Goal: Participate in discussion: Engage in conversation with other users on a specific topic

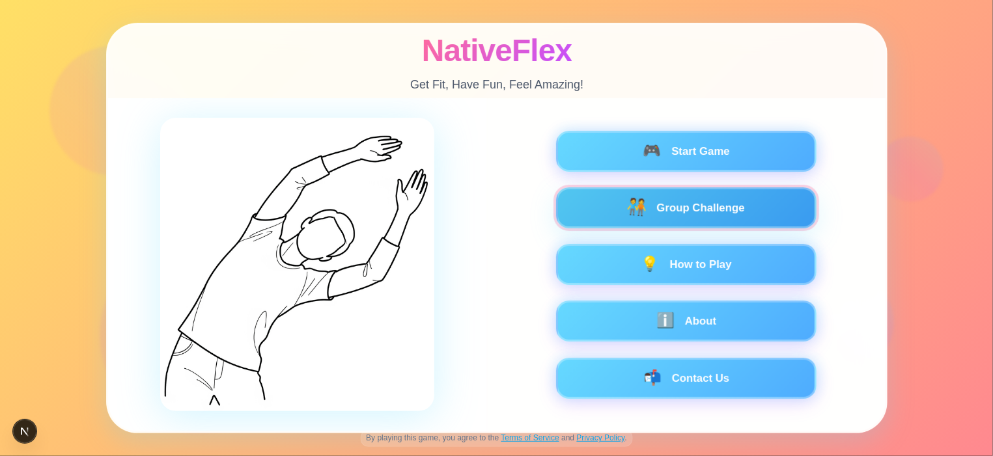
click at [796, 210] on button "🧑‍🤝‍🧑 Group Challenge" at bounding box center [685, 208] width 260 height 41
click at [730, 210] on button "🧑‍🤝‍🧑 Group Challenge" at bounding box center [685, 208] width 260 height 41
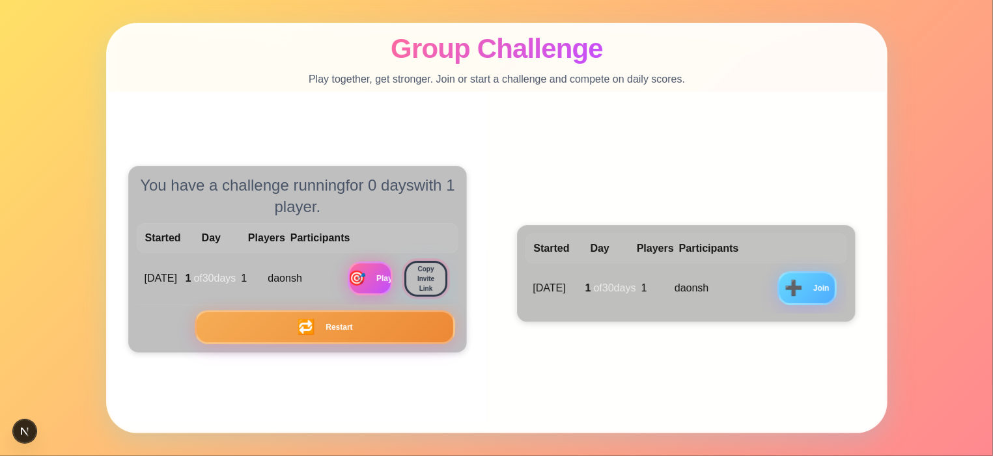
click at [430, 279] on button "Copy Invite Link" at bounding box center [425, 279] width 43 height 36
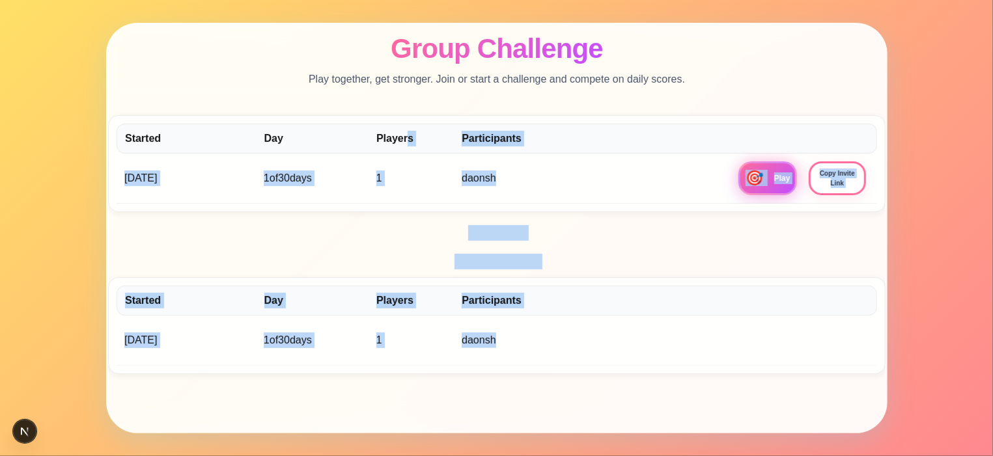
drag, startPoint x: 408, startPoint y: 144, endPoint x: 508, endPoint y: 308, distance: 192.3
click at [501, 330] on div "My Challenges Started Day Players Participants 8/29/2025 1 of 30 days 1 daonsh …" at bounding box center [496, 233] width 777 height 283
click at [628, 235] on h3 "Scoreboard" at bounding box center [496, 233] width 777 height 16
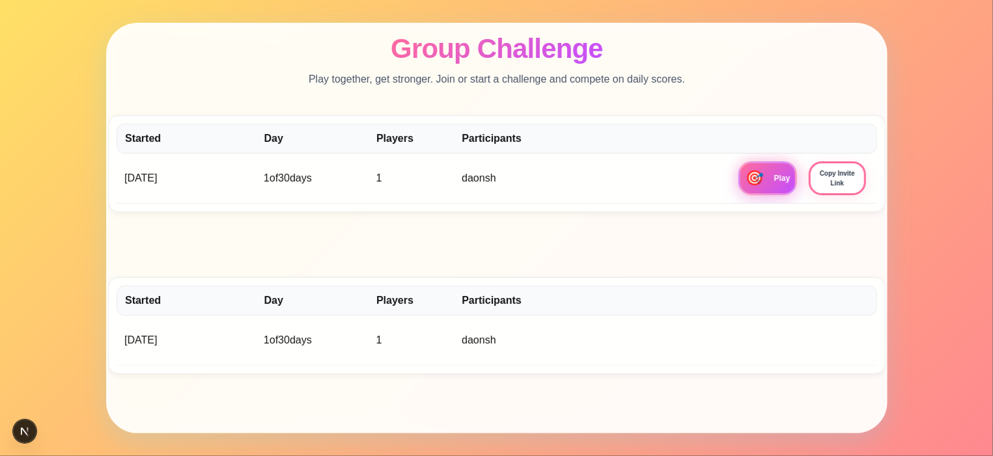
drag, startPoint x: 359, startPoint y: 68, endPoint x: 675, endPoint y: 314, distance: 400.5
click at [681, 320] on div "Group Challenge Play together, get stronger. Join or start a challenge and comp…" at bounding box center [496, 228] width 781 height 411
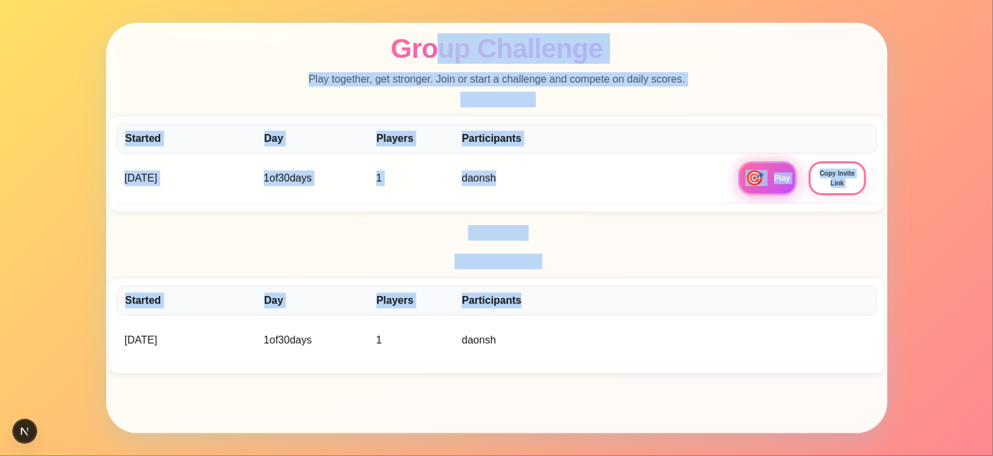
drag, startPoint x: 675, startPoint y: 314, endPoint x: 433, endPoint y: 30, distance: 373.2
click at [425, 24] on div "Group Challenge Play together, get stronger. Join or start a challenge and comp…" at bounding box center [496, 228] width 781 height 411
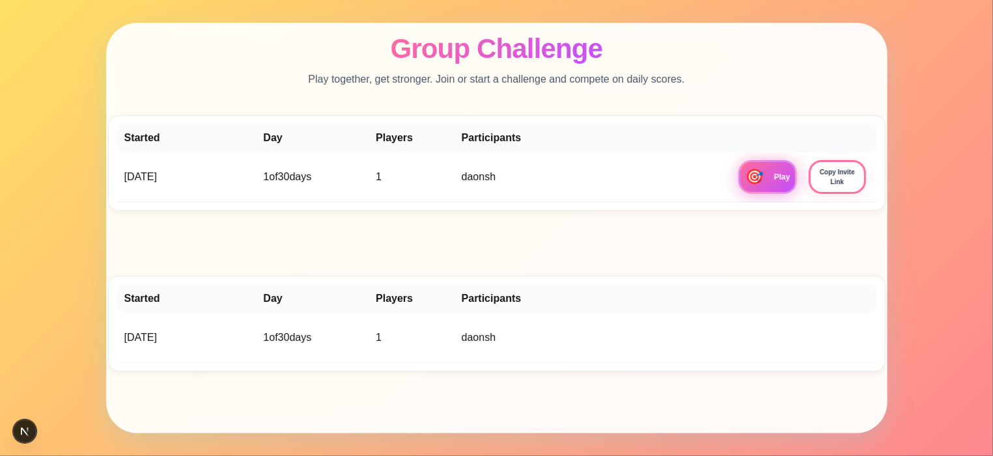
click at [383, 273] on div "Open Challenges Started Day Players Participants 29 August 2025 1 of 30 days 1 …" at bounding box center [496, 312] width 777 height 119
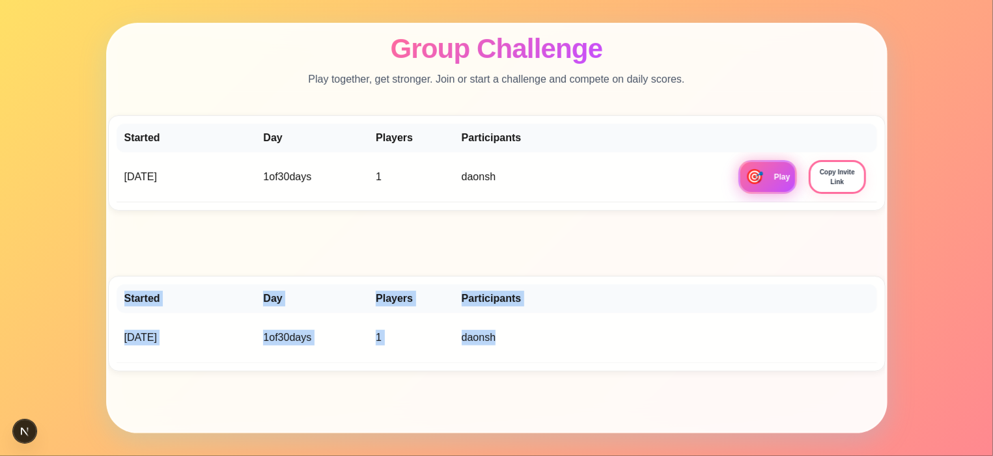
drag, startPoint x: 761, startPoint y: 262, endPoint x: 784, endPoint y: 360, distance: 100.9
click at [811, 395] on div "Group Challenge Play together, get stronger. Join or start a challenge and comp…" at bounding box center [496, 228] width 781 height 411
click at [784, 360] on div "29 August 2025 1 of 30 days 1 daonsh ➕ Join" at bounding box center [497, 338] width 760 height 50
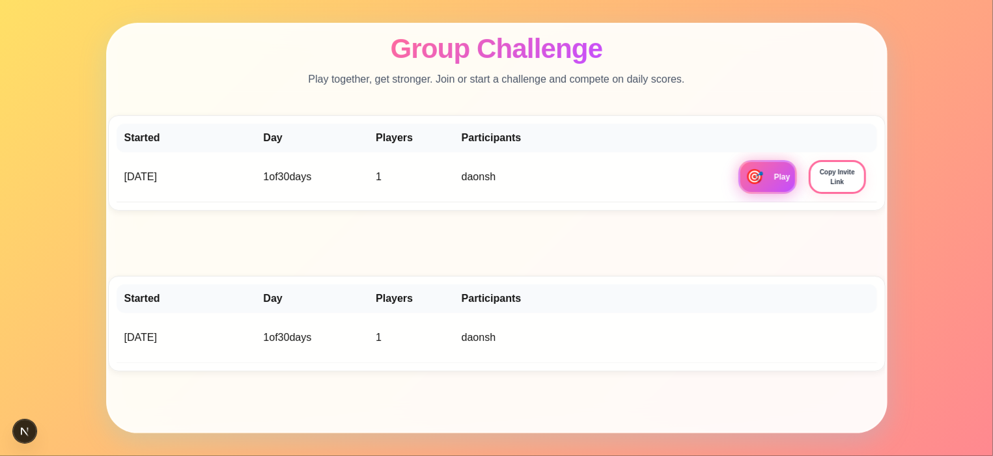
drag, startPoint x: 848, startPoint y: 387, endPoint x: 826, endPoint y: 339, distance: 52.4
click at [838, 344] on div "Group Challenge Play together, get stronger. Join or start a challenge and comp…" at bounding box center [496, 228] width 781 height 411
drag, startPoint x: 788, startPoint y: 320, endPoint x: 1022, endPoint y: 326, distance: 233.2
click at [992, 326] on html "Group Challenge Play together, get stronger. Join or start a challenge and comp…" at bounding box center [496, 228] width 993 height 456
click at [712, 331] on div "daonsh" at bounding box center [596, 338] width 268 height 16
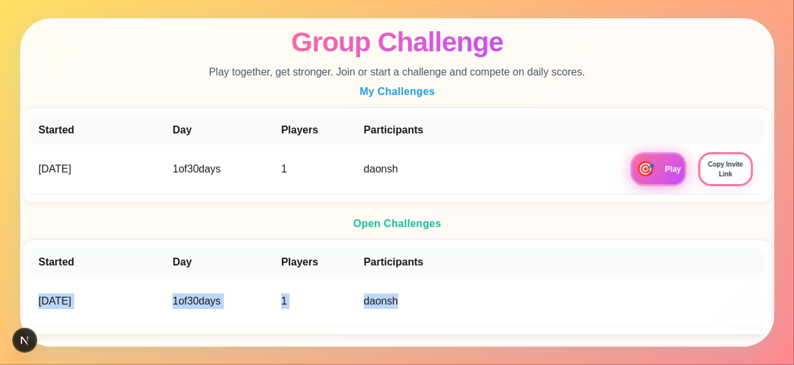
drag, startPoint x: 647, startPoint y: 241, endPoint x: 684, endPoint y: 264, distance: 43.6
click at [709, 303] on div "Started Day Players Participants 29 August 2025 1 of 30 days 1 daonsh ➕ Join" at bounding box center [397, 288] width 751 height 96
click at [641, 227] on h3 "Open Challenges" at bounding box center [397, 224] width 751 height 16
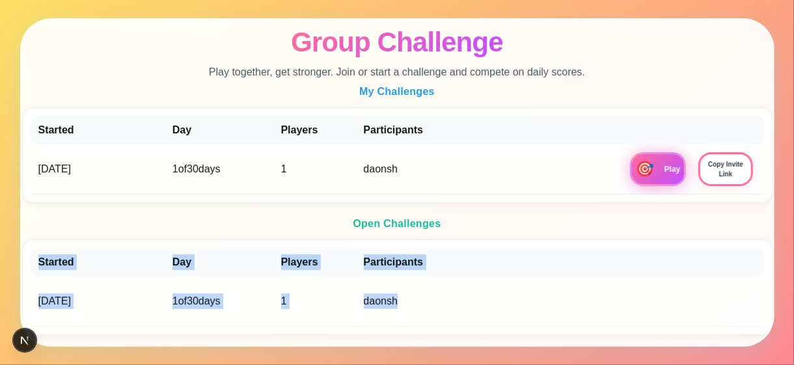
drag, startPoint x: 532, startPoint y: 214, endPoint x: 749, endPoint y: 326, distance: 244.6
click at [745, 338] on div "Group Challenge Play together, get stronger. Join or start a challenge and comp…" at bounding box center [397, 182] width 755 height 329
click at [711, 305] on button "➕ Join" at bounding box center [691, 298] width 125 height 35
click at [541, 236] on div "Open Challenges Started Day Players Participants 29 August 2025 1 of 30 days 1 …" at bounding box center [397, 275] width 751 height 119
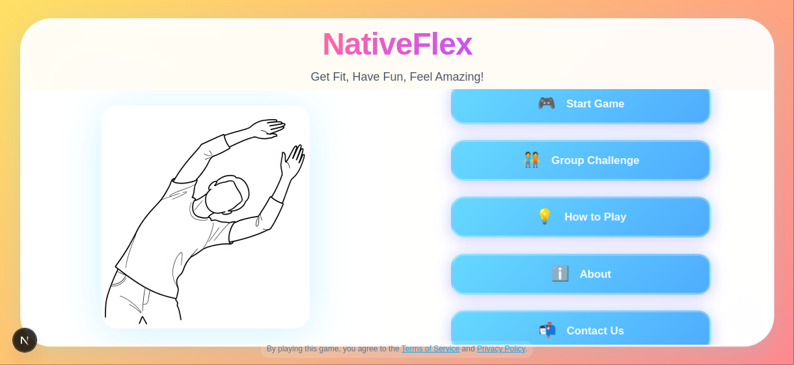
click at [249, 55] on div "NativeFlex Get Fit, Have Fun, Feel Amazing!" at bounding box center [397, 55] width 751 height 70
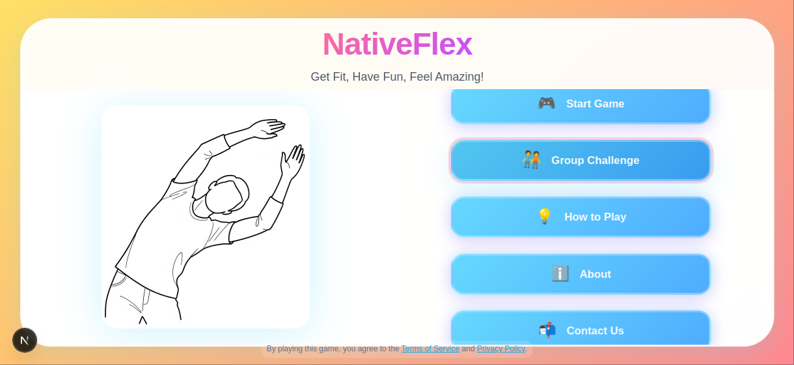
click at [523, 177] on button "🧑‍🤝‍🧑 Group Challenge" at bounding box center [581, 160] width 260 height 41
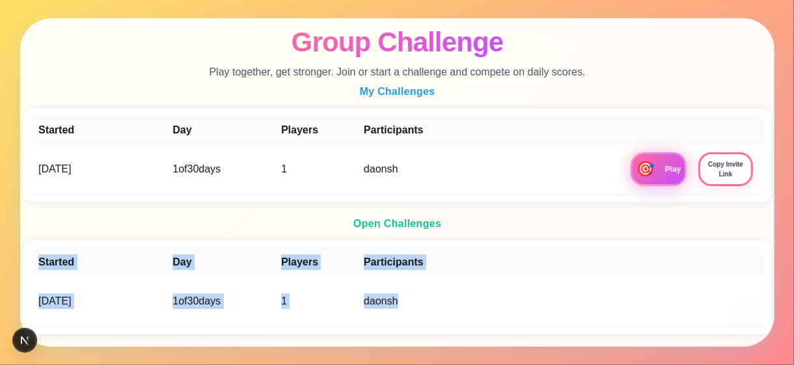
drag, startPoint x: 471, startPoint y: 222, endPoint x: 705, endPoint y: 296, distance: 245.7
click at [712, 307] on div "Open Challenges Started Day Players Participants 29 August 2025 1 of 30 days 1 …" at bounding box center [397, 275] width 751 height 119
click at [705, 296] on button "➕ Join" at bounding box center [691, 298] width 125 height 35
click at [721, 301] on button "➕ Join" at bounding box center [691, 298] width 125 height 35
click at [398, 281] on div "29 August 2025 1 of 30 days 1 daonsh ➕ Join" at bounding box center [398, 302] width 734 height 50
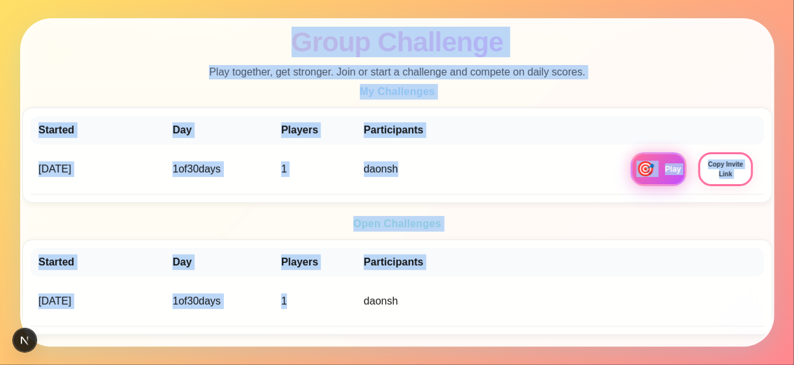
drag, startPoint x: 359, startPoint y: 295, endPoint x: 874, endPoint y: 296, distance: 515.7
click at [794, 296] on html "Group Challenge Play together, get stronger. Join or start a challenge and comp…" at bounding box center [397, 182] width 794 height 365
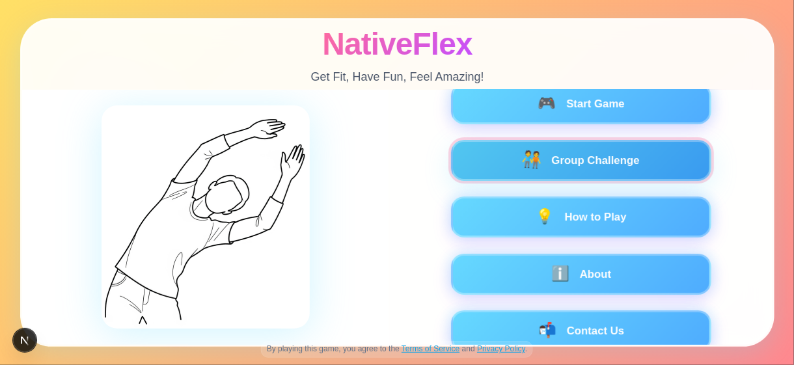
click at [579, 156] on button "🧑‍🤝‍🧑 Group Challenge" at bounding box center [581, 160] width 260 height 41
click at [603, 157] on button "🧑‍🤝‍🧑 Group Challenge" at bounding box center [581, 160] width 260 height 41
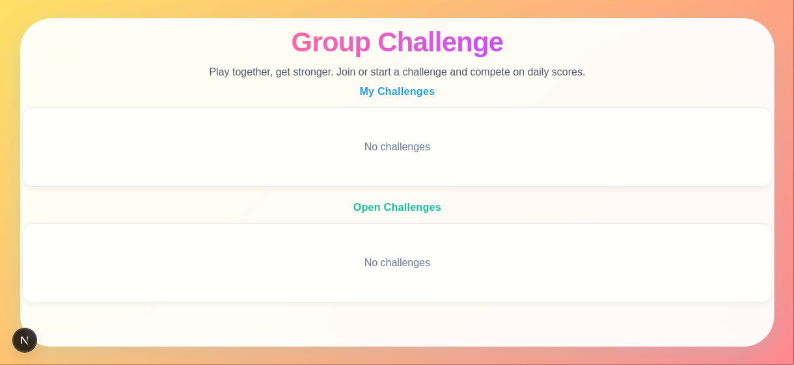
click at [382, 139] on div "No challenges" at bounding box center [398, 147] width 734 height 63
click at [439, 159] on div "No challenges" at bounding box center [398, 147] width 734 height 63
click at [500, 143] on div "No challenges" at bounding box center [398, 147] width 734 height 63
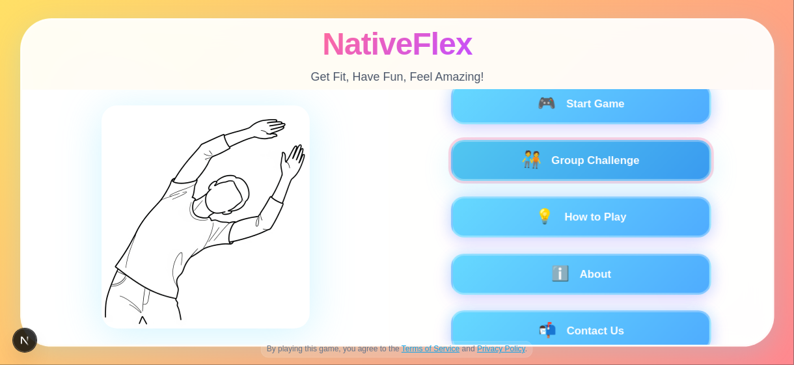
click at [576, 169] on button "🧑‍🤝‍🧑 Group Challenge" at bounding box center [581, 160] width 260 height 41
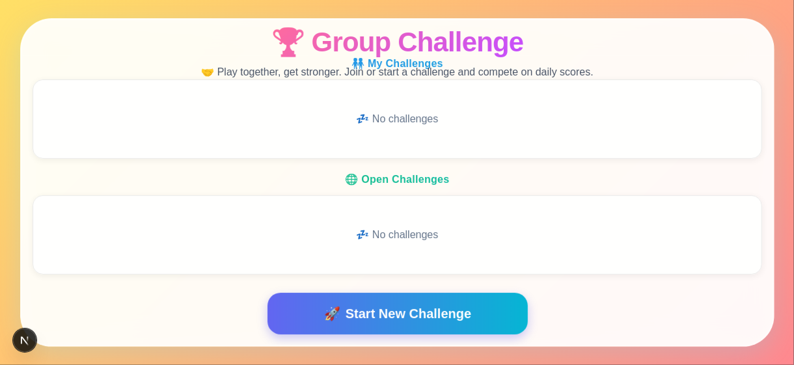
click at [415, 326] on button "🚀 Start New Challenge" at bounding box center [397, 314] width 260 height 42
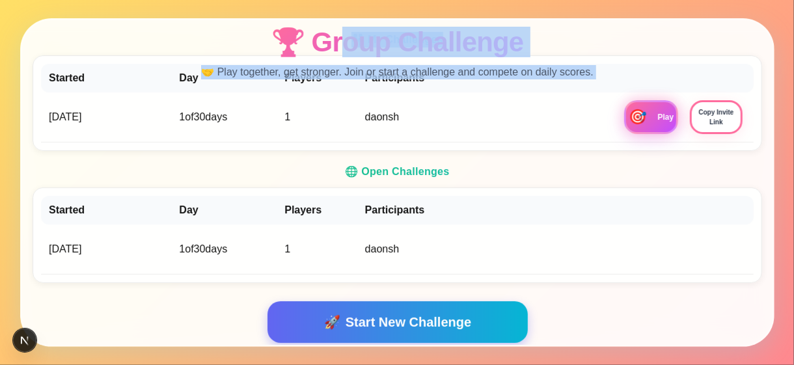
drag, startPoint x: 339, startPoint y: 25, endPoint x: 229, endPoint y: 26, distance: 110.7
click at [522, 33] on h1 "🏆 Group Challenge" at bounding box center [397, 42] width 253 height 30
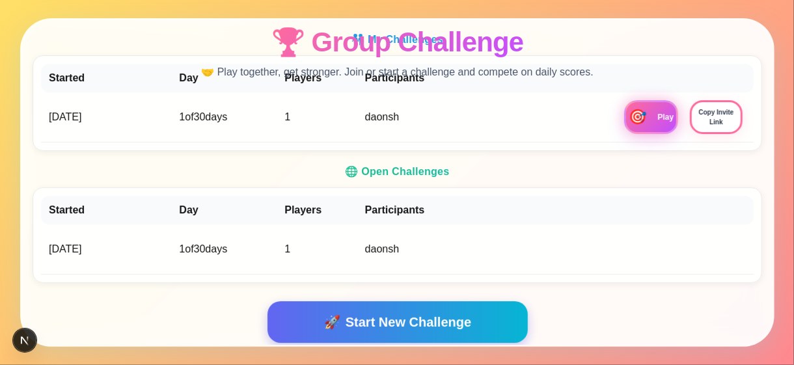
click at [216, 42] on h3 "🧑‍🤝‍🧑 My Challenges" at bounding box center [398, 40] width 730 height 16
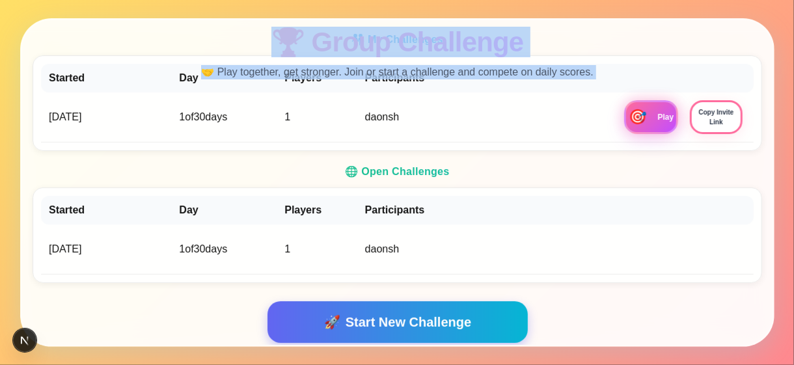
drag, startPoint x: 229, startPoint y: 39, endPoint x: 639, endPoint y: -36, distance: 417.1
click at [639, 0] on html "🏆 Group Challenge 🤝 Play together, get stronger. Join or start a challenge and …" at bounding box center [397, 182] width 794 height 365
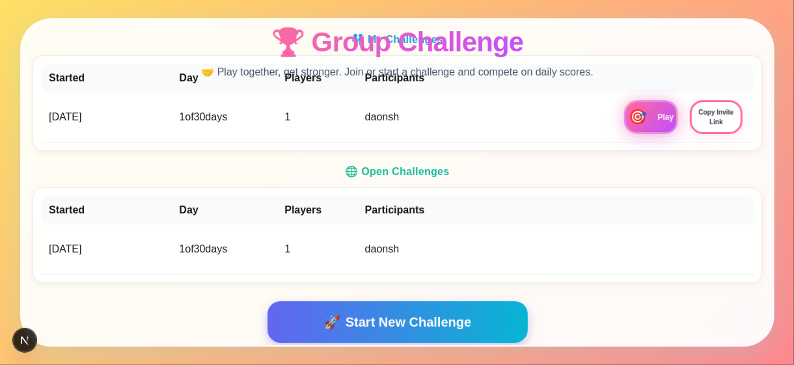
click at [516, 188] on div "Started Day Players Participants 29 August 2025 1 of 30 days 1 daonsh ➕ Join" at bounding box center [398, 236] width 730 height 96
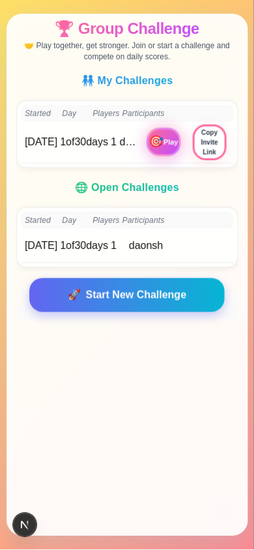
click at [30, 195] on h3 "🌐 Open Challenges" at bounding box center [127, 188] width 222 height 16
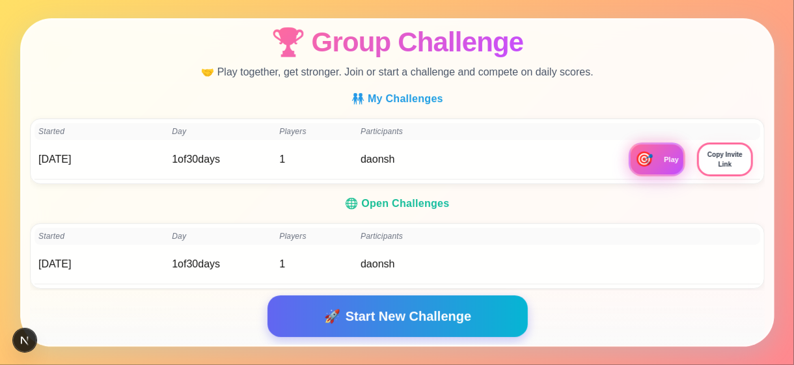
click at [401, 314] on span "Start New Challenge" at bounding box center [408, 317] width 126 height 20
drag, startPoint x: 587, startPoint y: 245, endPoint x: 755, endPoint y: 283, distance: 171.4
click at [755, 283] on div "🌐 Open Challenges Started Day Players Participants 29 August 2025 1 of 30 days …" at bounding box center [397, 238] width 735 height 98
click at [456, 229] on div "Participants" at bounding box center [492, 235] width 262 height 12
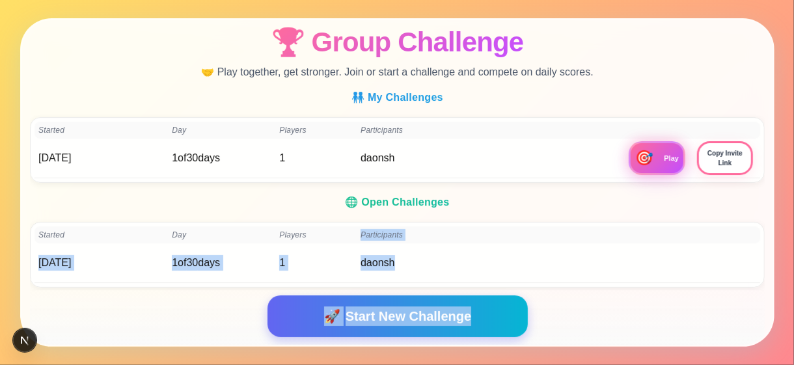
drag, startPoint x: 351, startPoint y: 227, endPoint x: 785, endPoint y: 299, distance: 439.6
click at [785, 299] on div "🏆 Group Challenge 🤝 Play together, get stronger. Join or start a challenge and …" at bounding box center [397, 182] width 794 height 365
click at [431, 227] on div "Started Day Players Participants" at bounding box center [398, 235] width 726 height 17
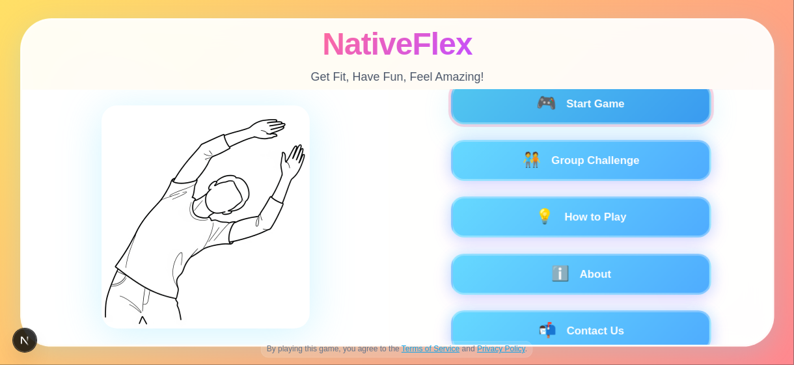
click at [455, 118] on button "🎮 Start Game" at bounding box center [581, 103] width 260 height 41
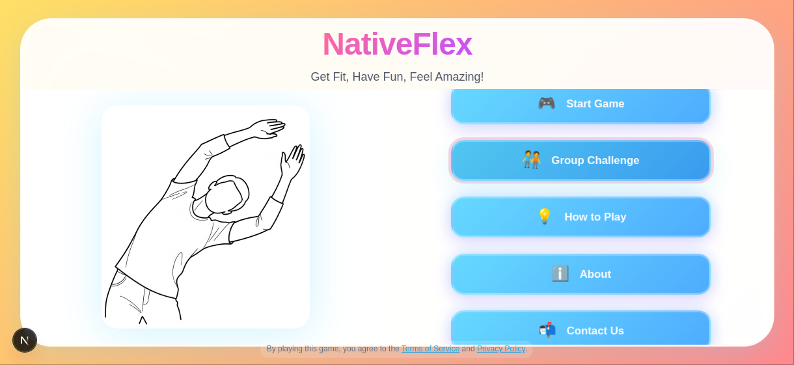
click at [521, 166] on span "🧑‍🤝‍🧑" at bounding box center [531, 161] width 21 height 18
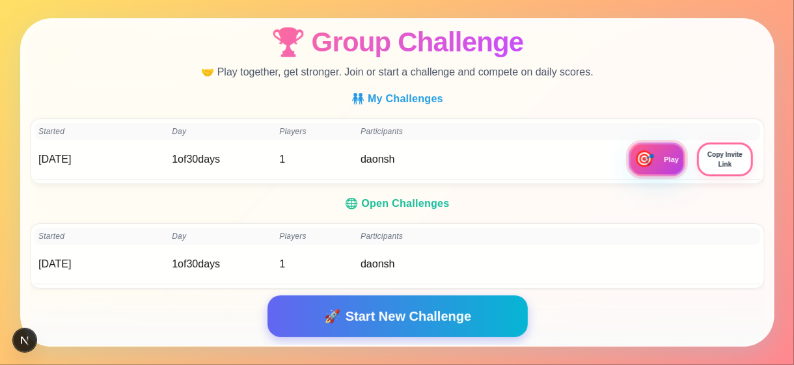
click at [634, 163] on span "🎯" at bounding box center [644, 159] width 21 height 18
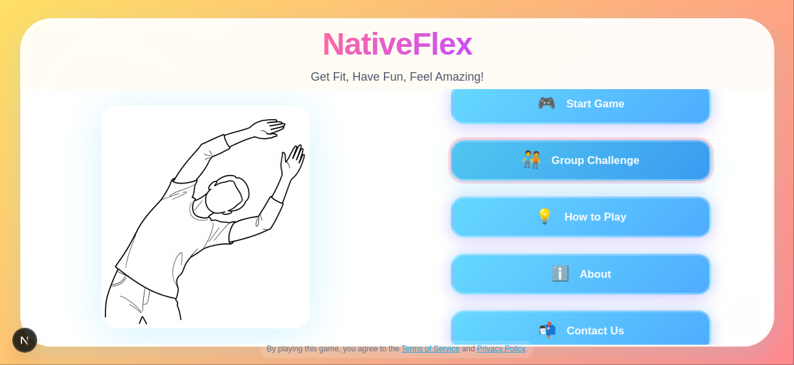
click at [528, 149] on button "🧑‍🤝‍🧑 Group Challenge" at bounding box center [581, 160] width 260 height 41
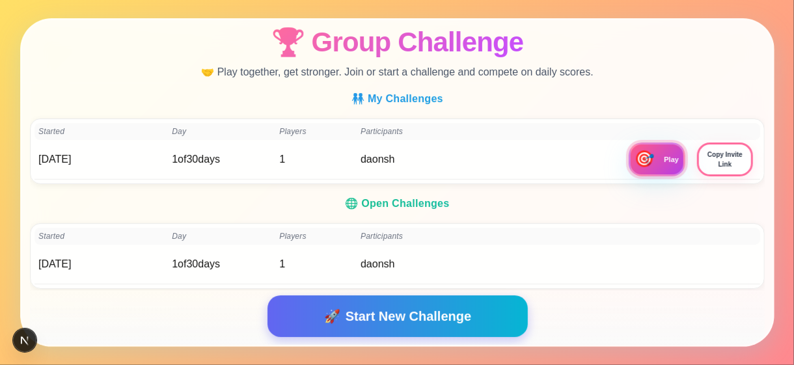
click at [636, 157] on span "🎯" at bounding box center [644, 159] width 21 height 18
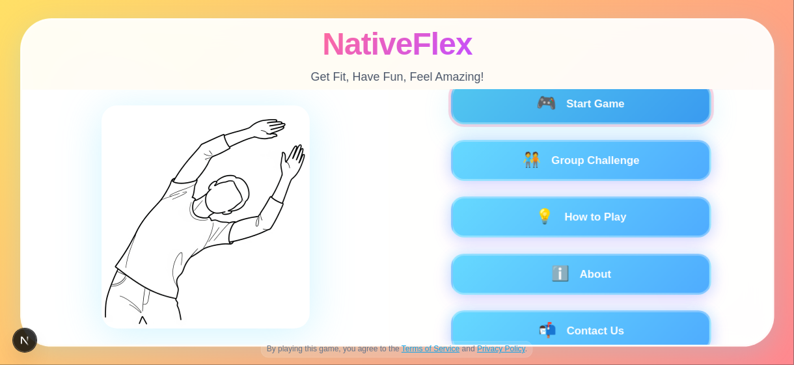
click at [571, 108] on button "🎮 Start Game" at bounding box center [581, 103] width 260 height 41
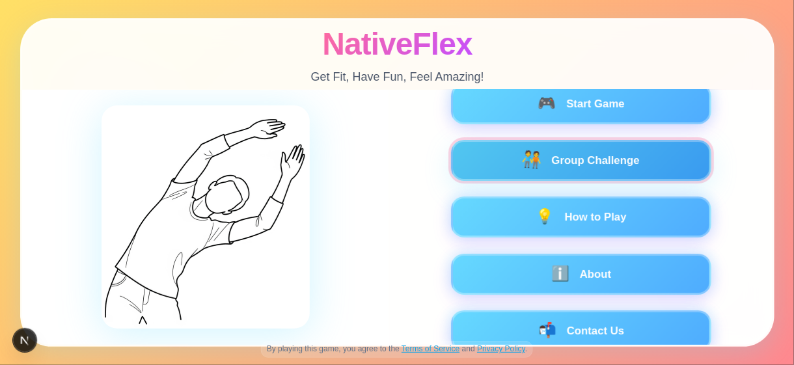
click at [630, 145] on button "🧑‍🤝‍🧑 Group Challenge" at bounding box center [581, 160] width 260 height 41
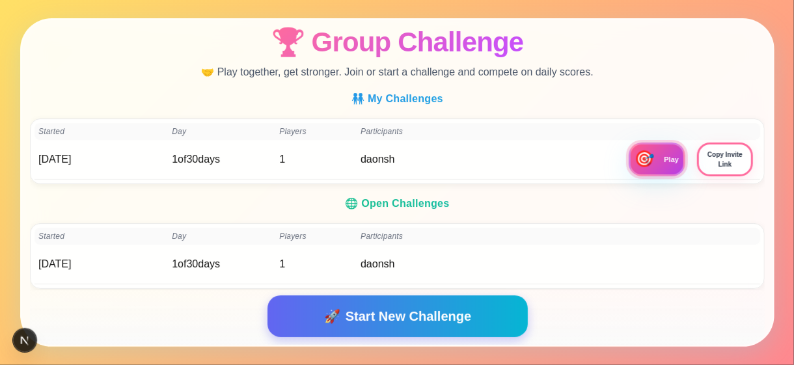
click at [639, 167] on span "🎯" at bounding box center [644, 159] width 21 height 18
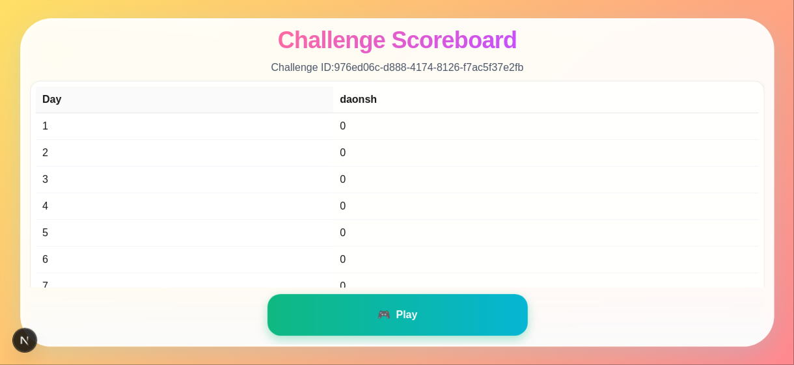
click at [425, 301] on button "🎮 Play" at bounding box center [397, 315] width 260 height 42
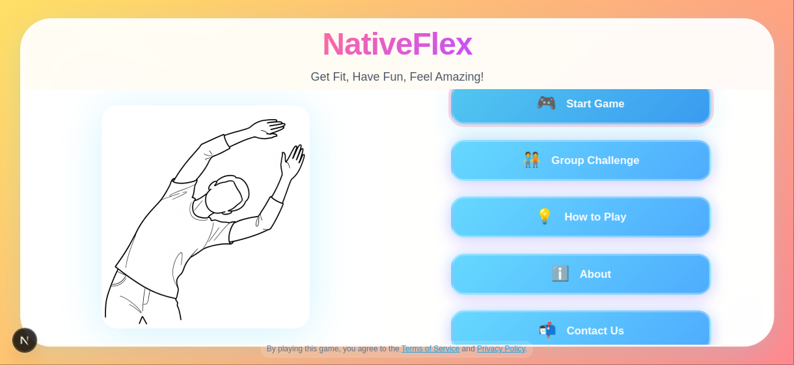
click at [543, 111] on span "🎮" at bounding box center [546, 104] width 21 height 18
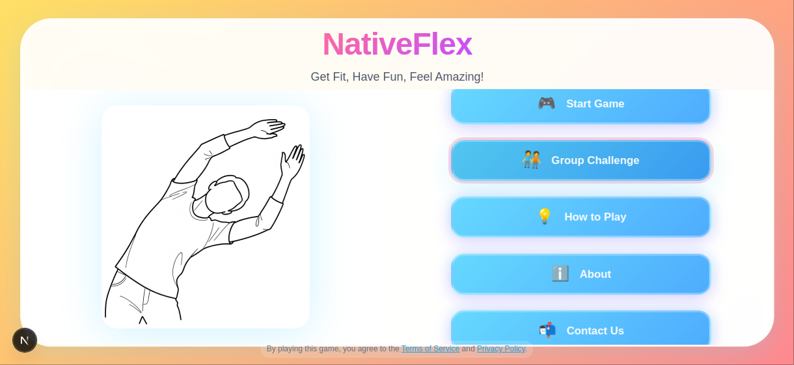
click at [475, 163] on button "🧑‍🤝‍🧑 Group Challenge" at bounding box center [581, 160] width 260 height 41
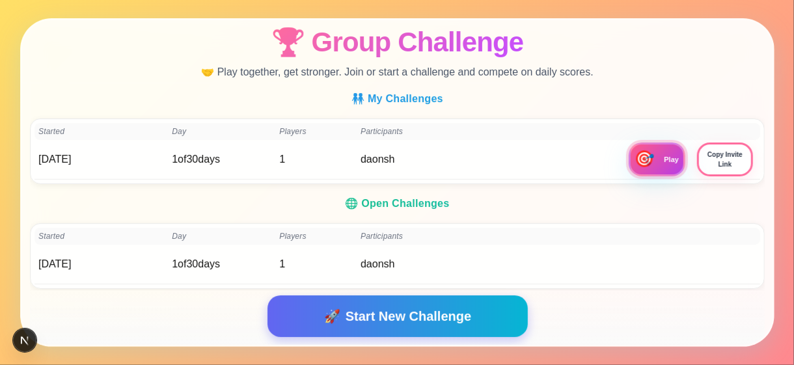
click at [635, 157] on span "🎯" at bounding box center [644, 159] width 21 height 18
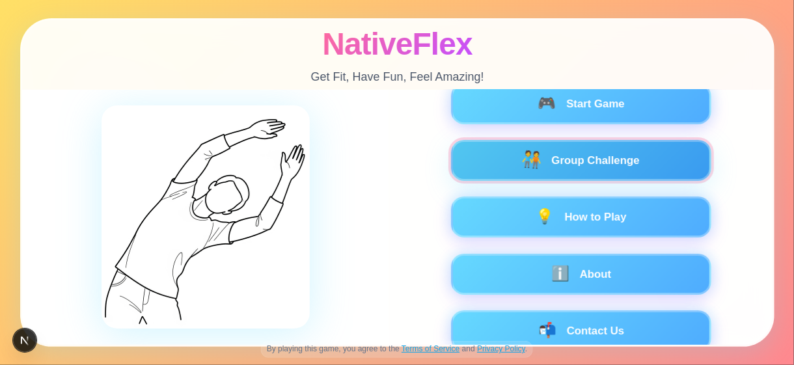
click at [512, 163] on button "🧑‍🤝‍🧑 Group Challenge" at bounding box center [581, 160] width 260 height 41
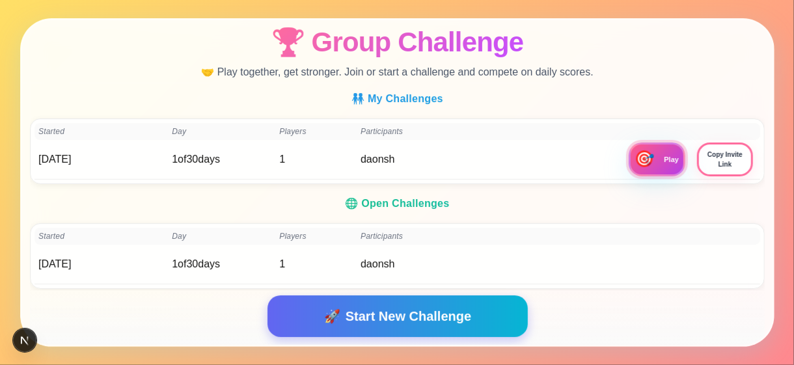
click at [640, 162] on span "🎯" at bounding box center [644, 159] width 21 height 18
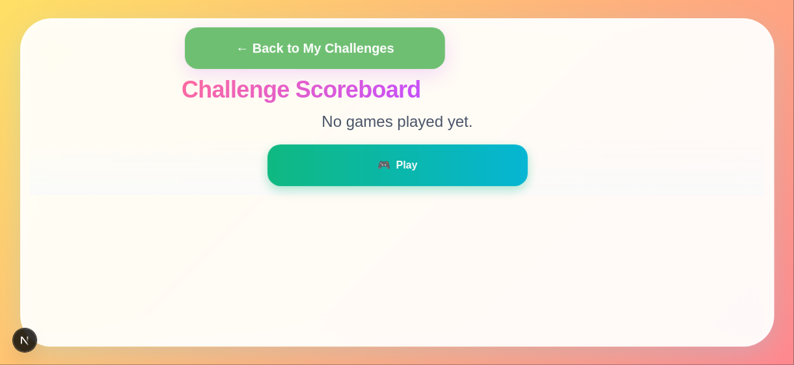
click at [426, 173] on button "🎮 Play" at bounding box center [397, 166] width 260 height 42
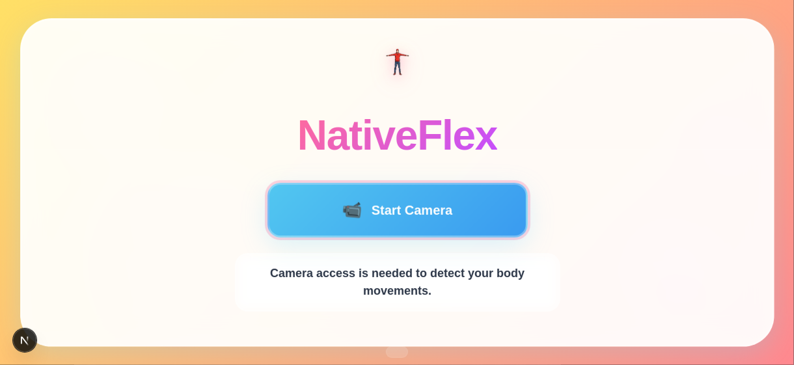
click at [424, 222] on button "📹 Start Camera" at bounding box center [397, 210] width 260 height 55
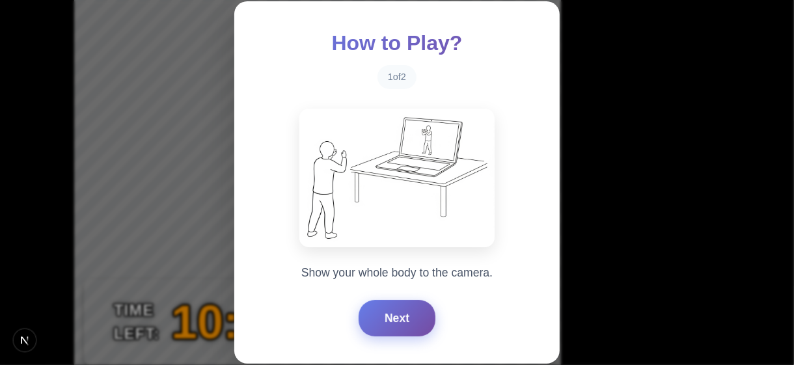
click at [400, 316] on button "Next" at bounding box center [397, 318] width 77 height 36
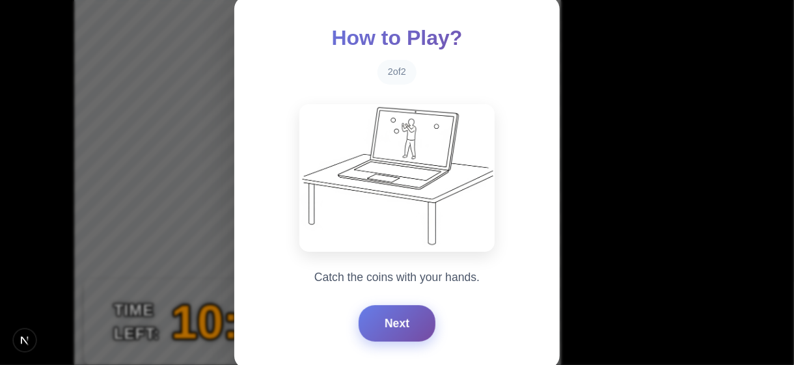
click at [400, 316] on button "Next" at bounding box center [397, 323] width 77 height 36
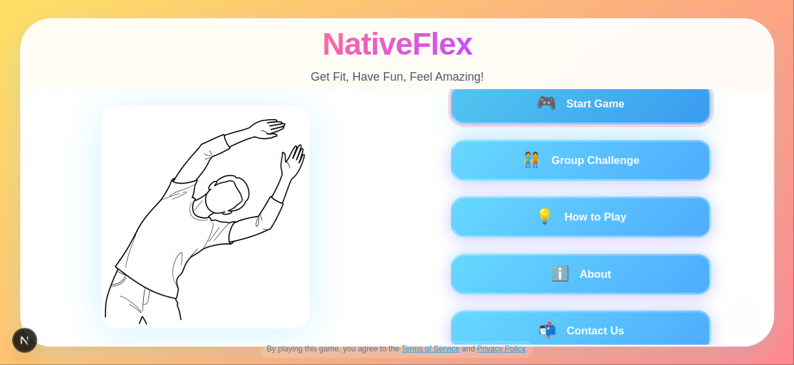
click at [568, 122] on button "🎮 Start Game" at bounding box center [581, 103] width 260 height 41
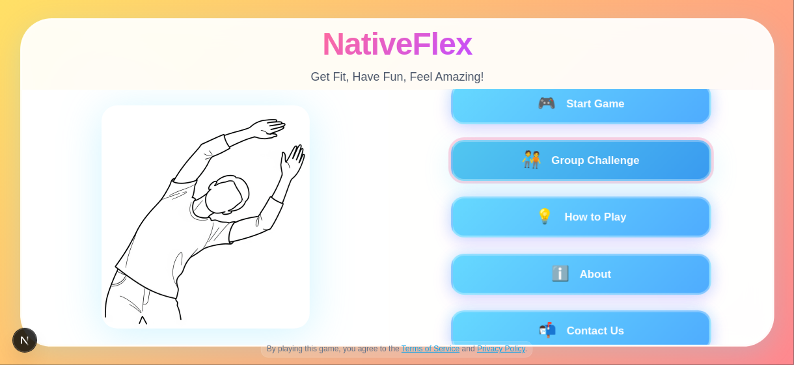
click at [497, 172] on button "🧑‍🤝‍🧑 Group Challenge" at bounding box center [581, 160] width 260 height 41
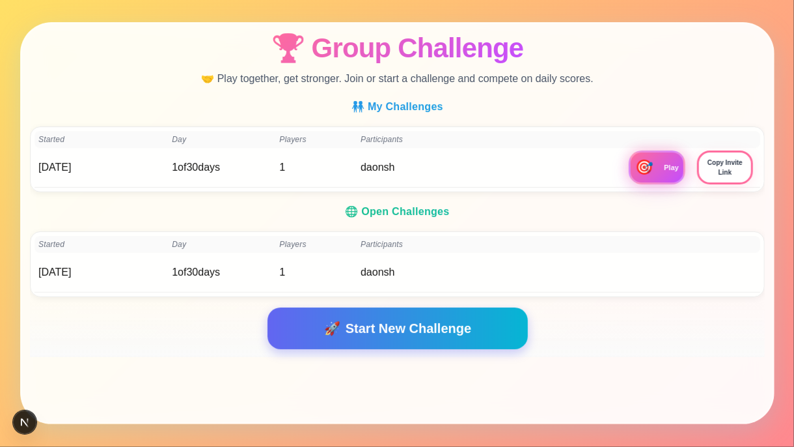
click at [86, 129] on div "Started Day Players Participants 29 August 2025 1 of 30 days 1 daonsh 🎯 Play Co…" at bounding box center [397, 159] width 735 height 66
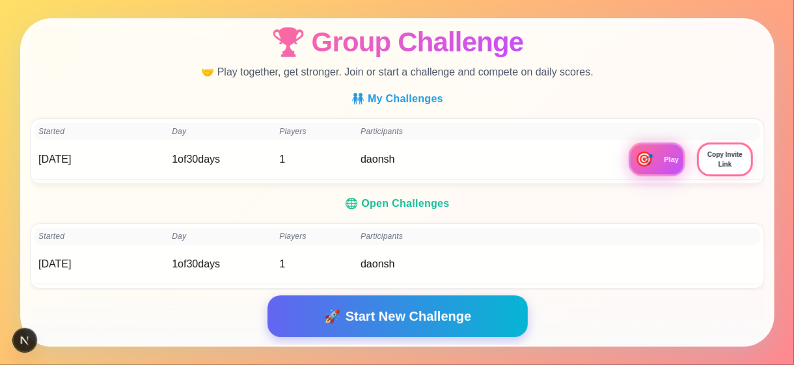
scroll to position [1, 0]
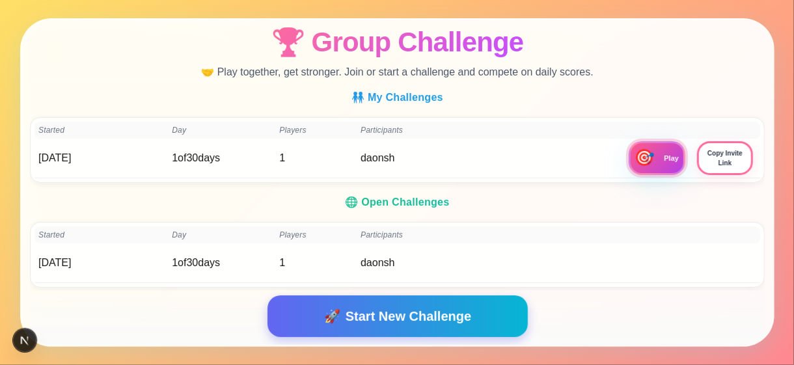
click at [652, 152] on button "🎯 Play" at bounding box center [656, 158] width 57 height 34
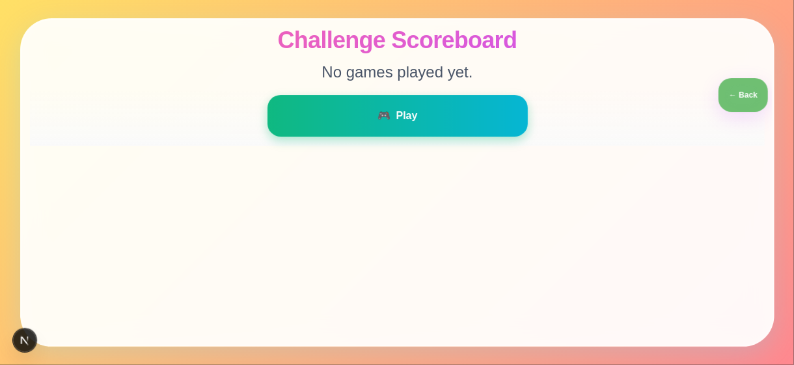
click at [409, 117] on span "Play" at bounding box center [406, 116] width 21 height 16
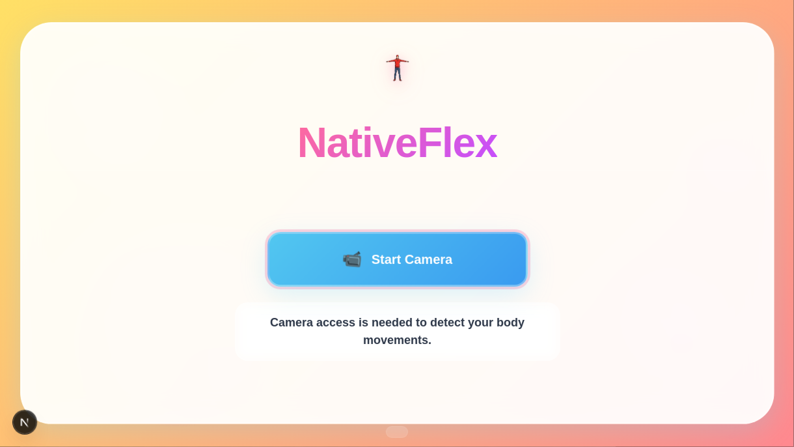
click at [449, 255] on button "📹 Start Camera" at bounding box center [397, 259] width 260 height 55
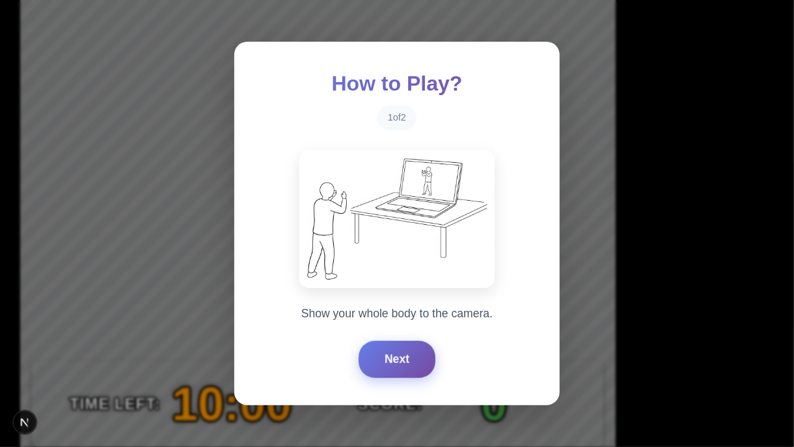
click at [376, 359] on button "Next" at bounding box center [397, 359] width 77 height 36
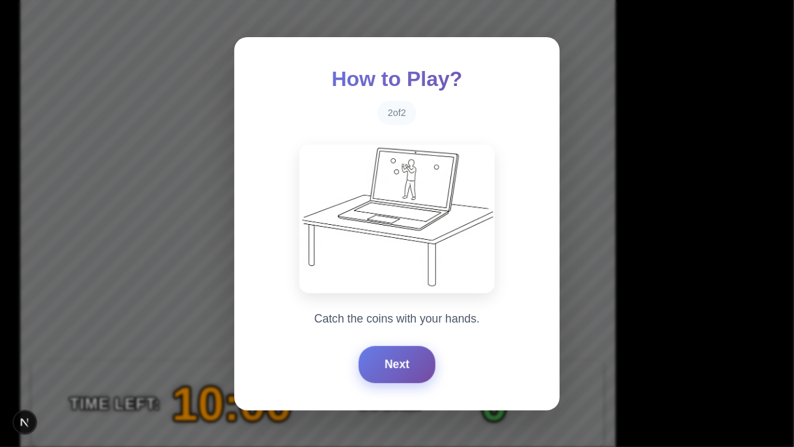
click at [397, 361] on button "Next" at bounding box center [397, 364] width 77 height 36
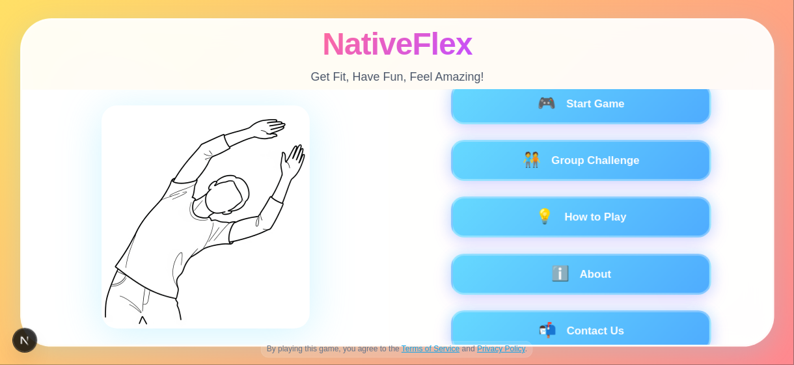
click at [417, 197] on div "🎮 Start Game 🧑‍🤝‍🧑 Group Challenge 💡 How to Play ℹ️ About 📬 Contact Us" at bounding box center [581, 217] width 384 height 255
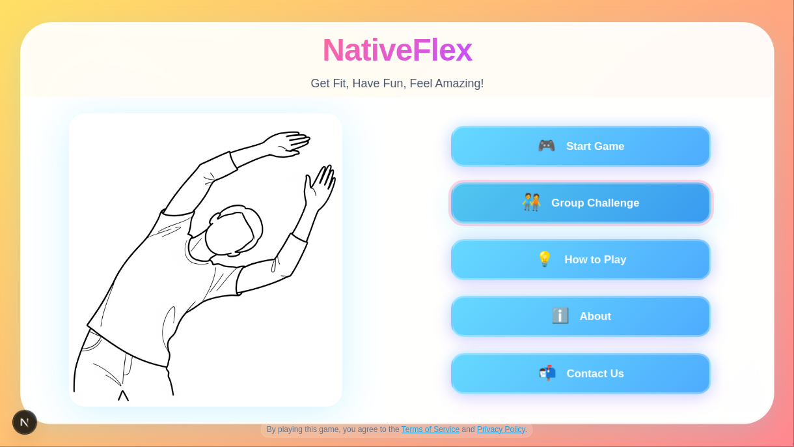
click at [592, 202] on button "🧑‍🤝‍🧑 Group Challenge" at bounding box center [581, 202] width 260 height 41
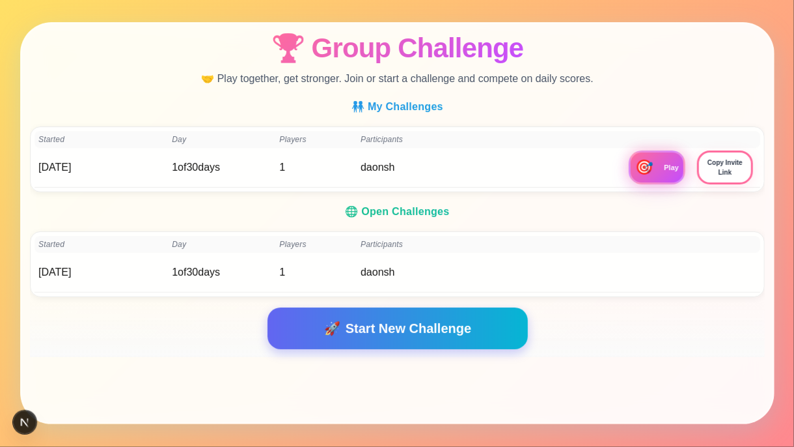
click at [537, 113] on h3 "🧑‍🤝‍🧑 My Challenges" at bounding box center [397, 107] width 735 height 16
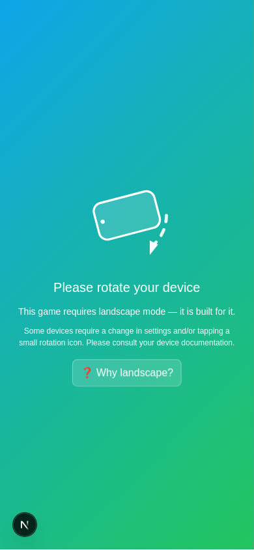
click at [103, 373] on button "❓ Why landscape?" at bounding box center [127, 372] width 110 height 27
